Goal: Task Accomplishment & Management: Use online tool/utility

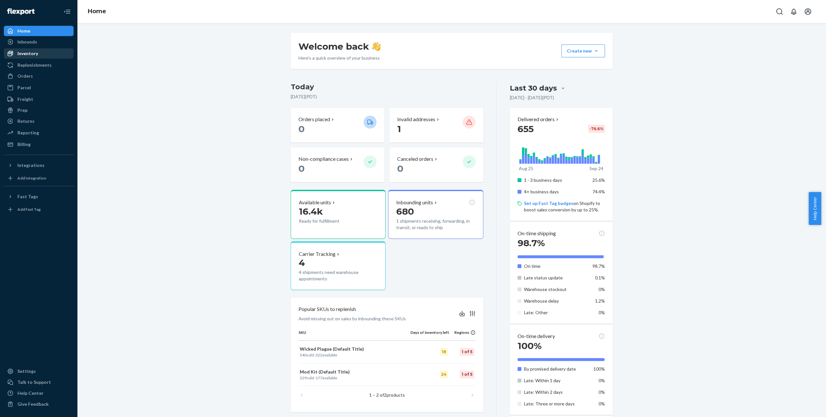
click at [43, 54] on div "Inventory" at bounding box center [39, 53] width 68 height 9
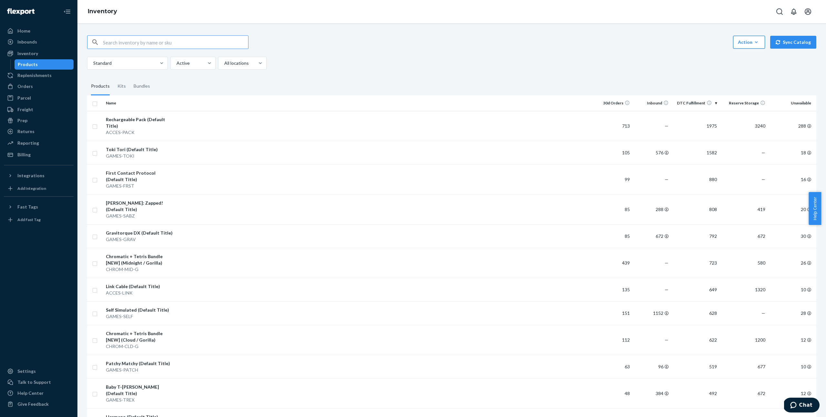
click at [749, 45] on button "Action Create product Create kit or bundle Bulk create products Bulk update pro…" at bounding box center [749, 42] width 32 height 13
click at [758, 97] on span "Bulk update products" at bounding box center [775, 99] width 70 height 5
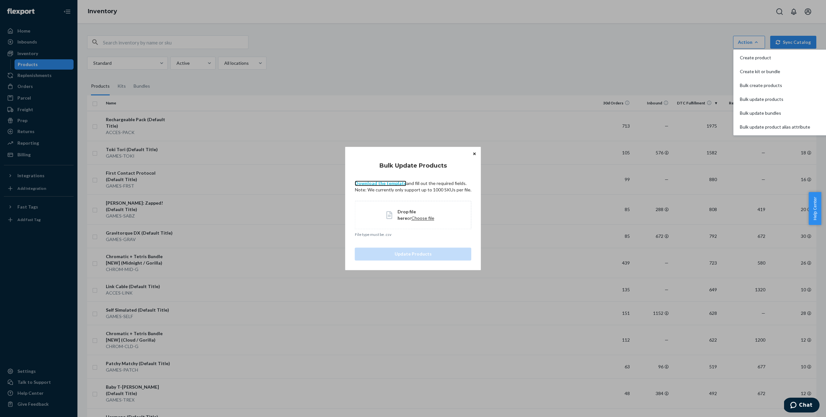
click at [380, 182] on link "Download the template" at bounding box center [381, 183] width 52 height 5
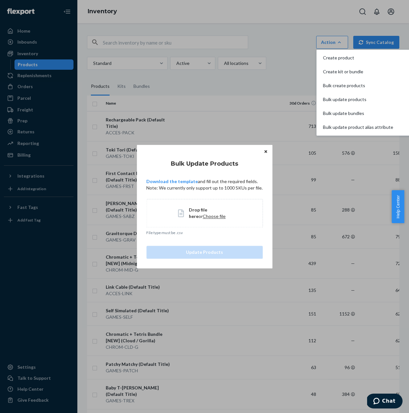
click at [207, 208] on span "Drop file here" at bounding box center [198, 213] width 18 height 12
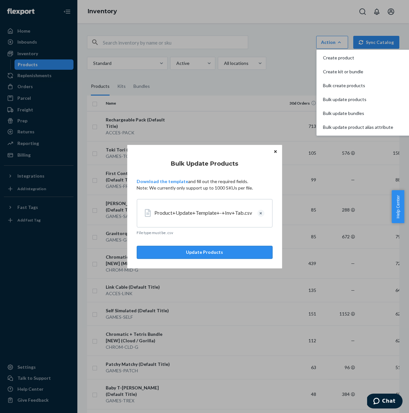
click at [222, 253] on button "Update Products" at bounding box center [205, 251] width 136 height 13
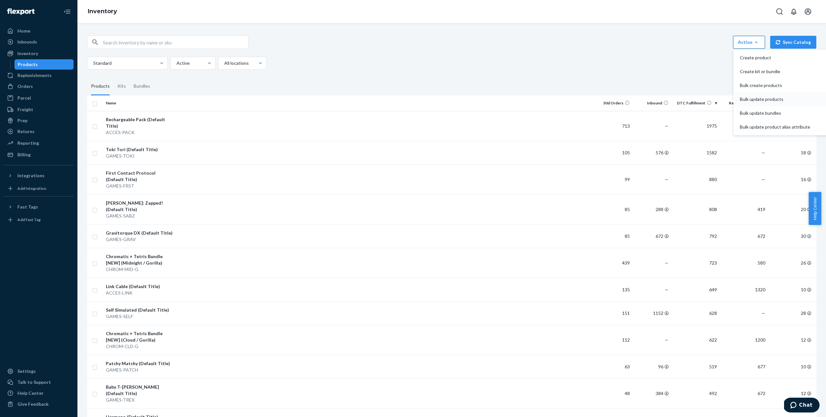
click at [748, 99] on span "Bulk update products" at bounding box center [775, 99] width 70 height 5
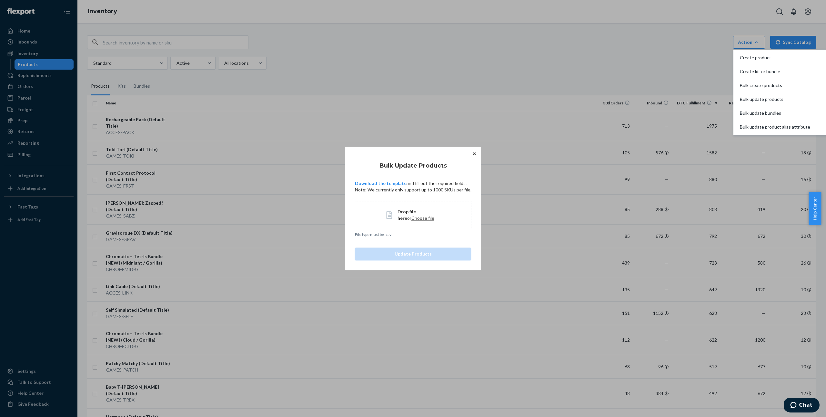
click at [415, 212] on span "Drop file here" at bounding box center [406, 215] width 18 height 12
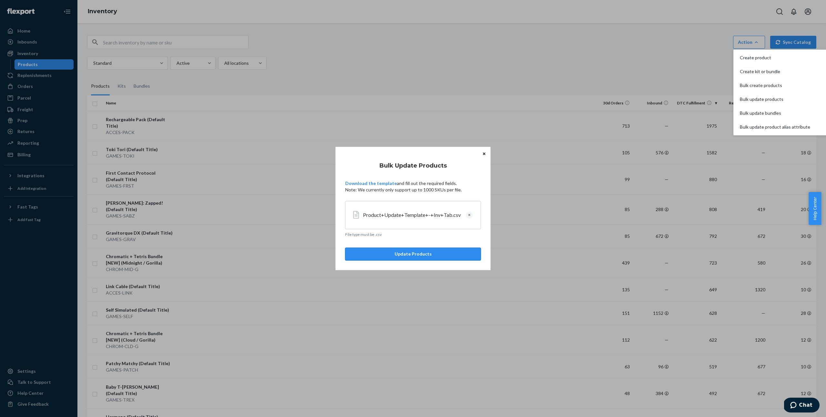
click at [411, 252] on button "Update Products" at bounding box center [413, 254] width 136 height 13
